Goal: Task Accomplishment & Management: Use online tool/utility

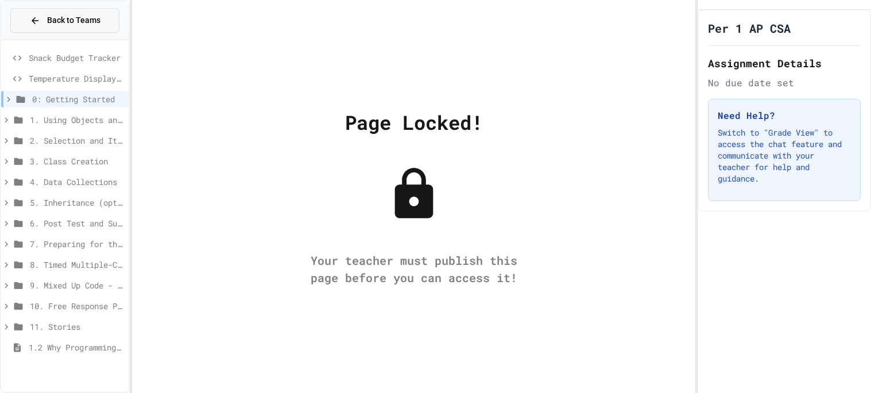
click at [55, 21] on span "Back to Teams" at bounding box center [73, 20] width 53 height 12
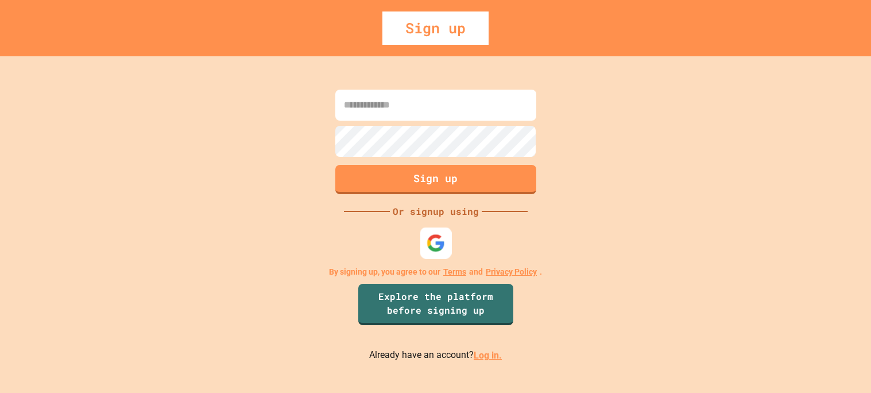
click at [443, 244] on img at bounding box center [435, 243] width 19 height 19
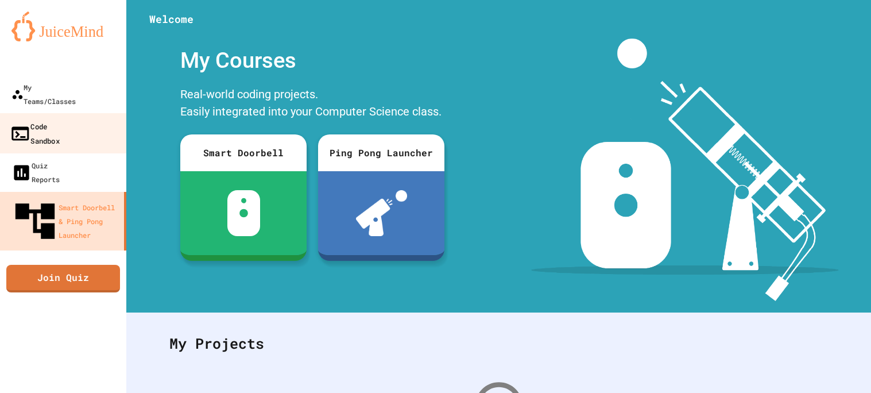
click at [56, 119] on div "Code Sandbox" at bounding box center [35, 133] width 50 height 28
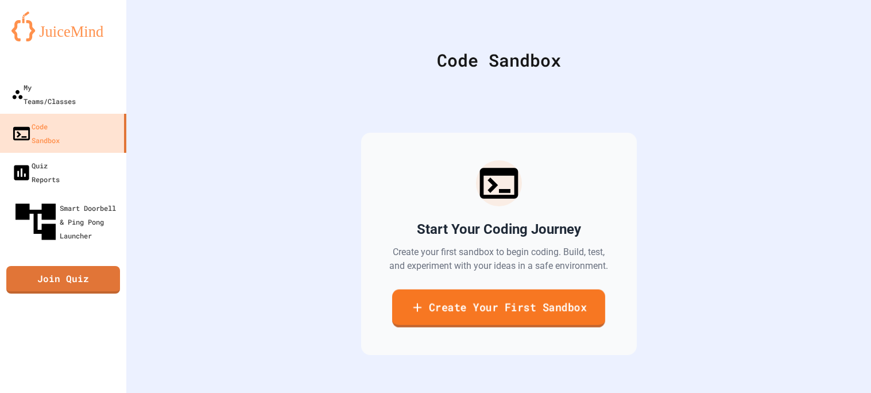
click at [483, 319] on link "Create Your First Sandbox" at bounding box center [498, 308] width 213 height 38
